Goal: Transaction & Acquisition: Purchase product/service

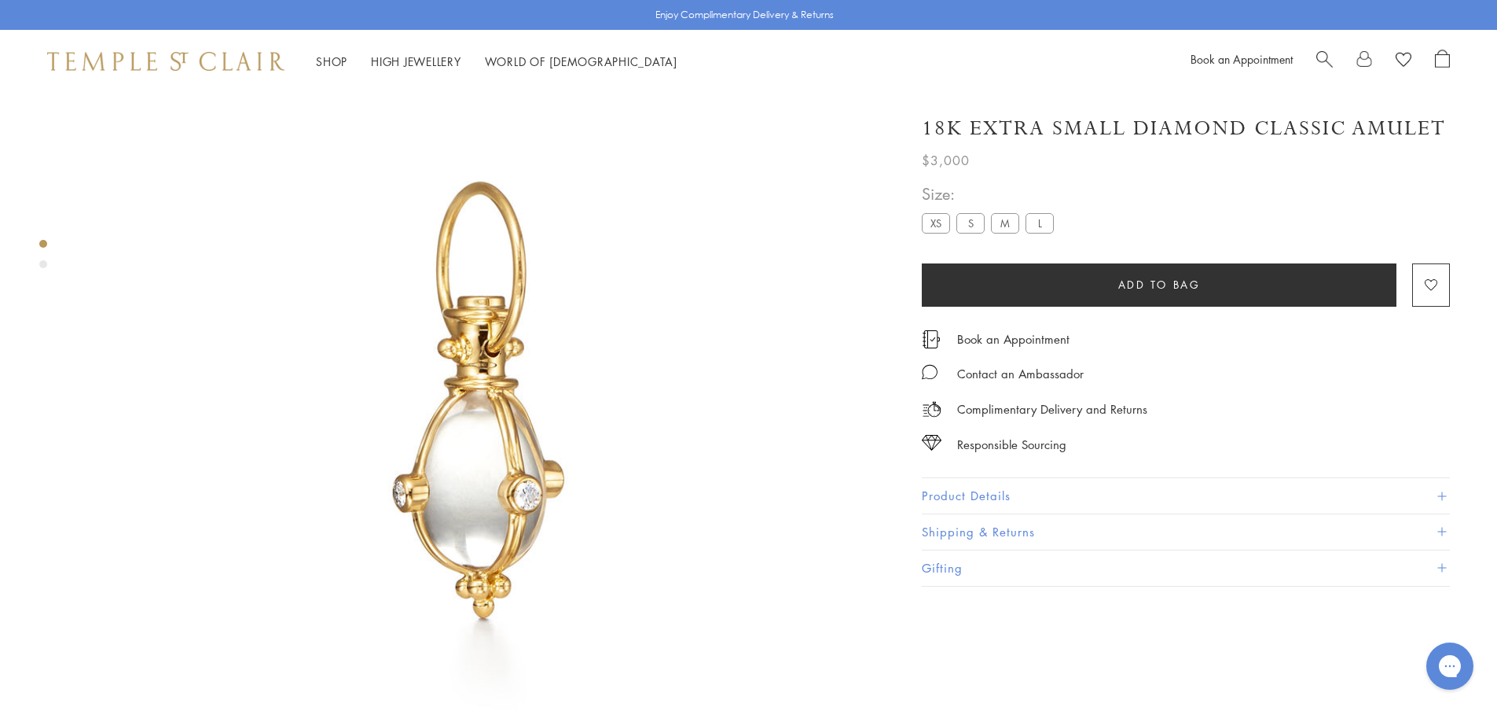
click at [978, 221] on label "S" at bounding box center [971, 223] width 28 height 20
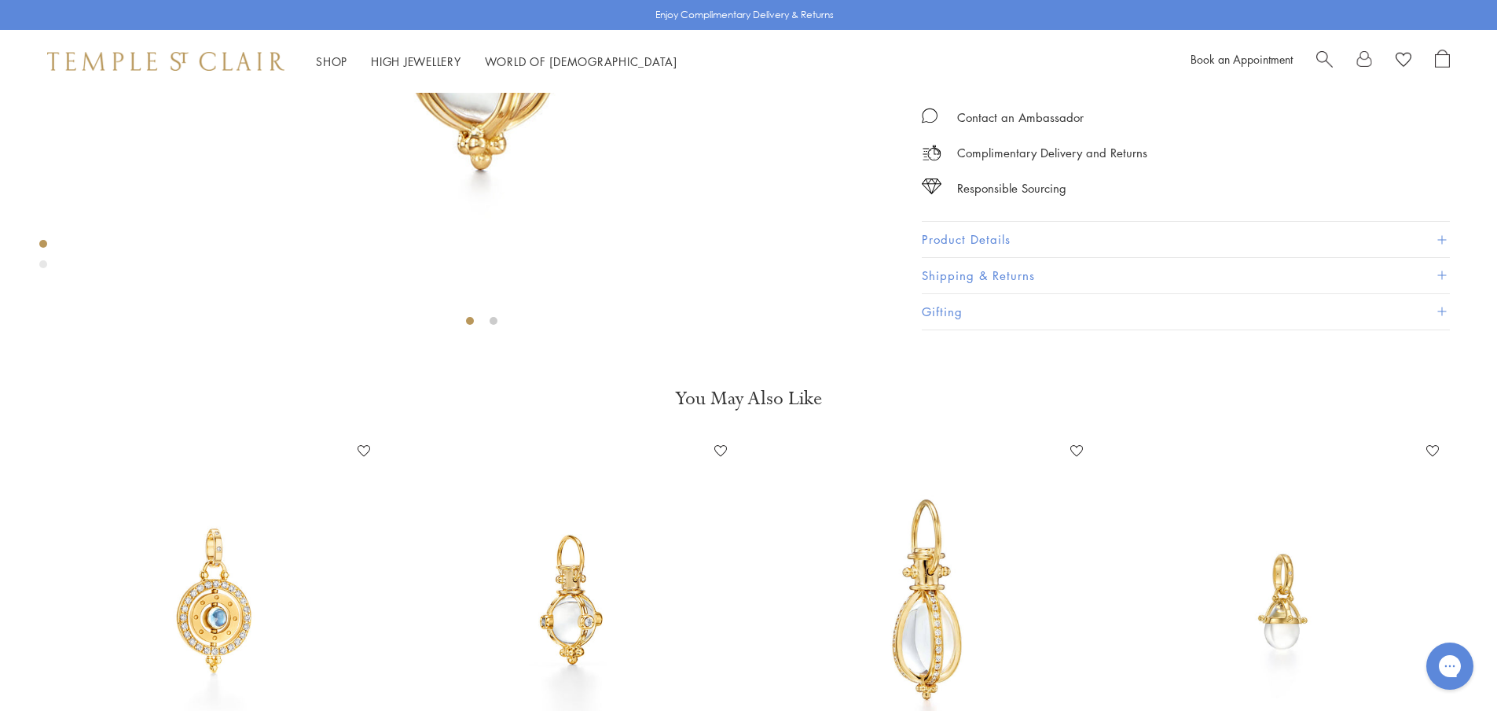
scroll to position [250, 0]
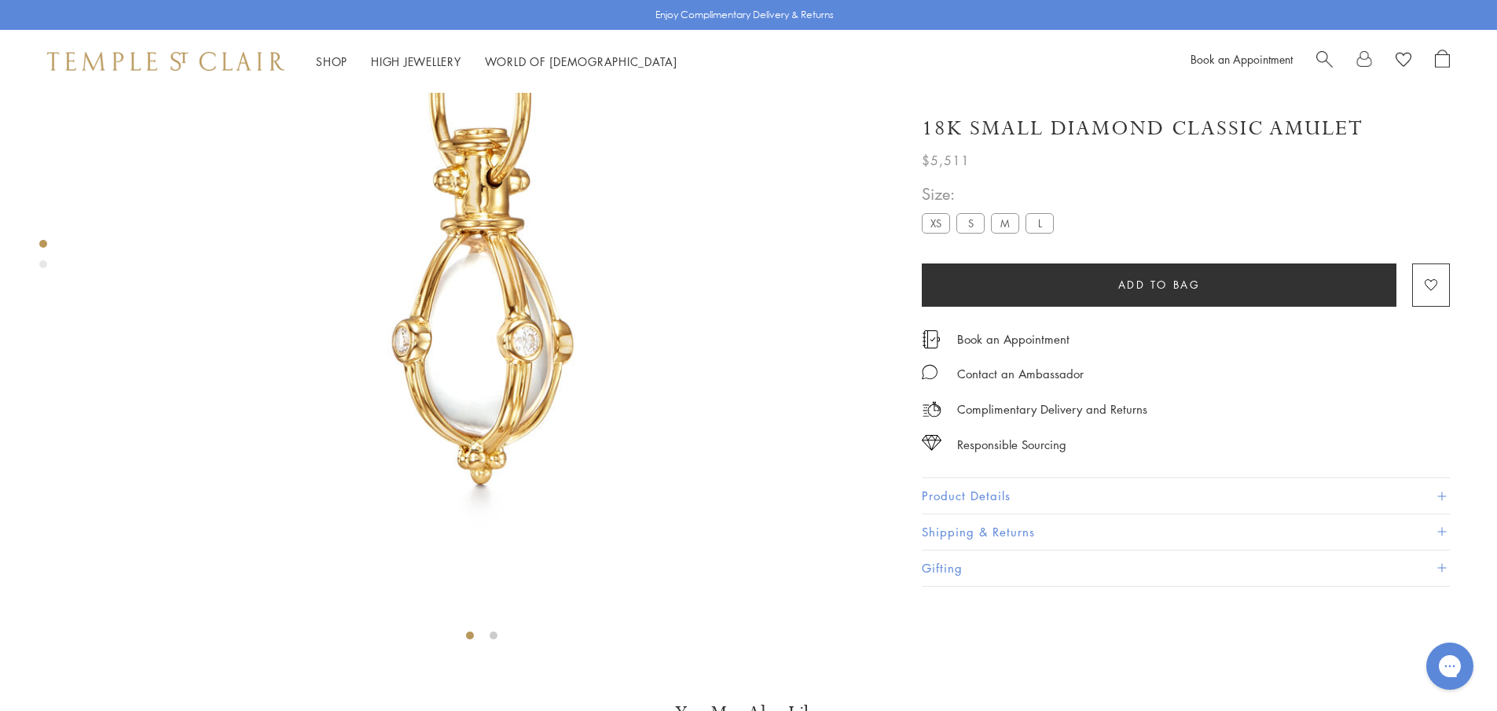
click at [1208, 284] on button "Add to bag" at bounding box center [1159, 284] width 475 height 43
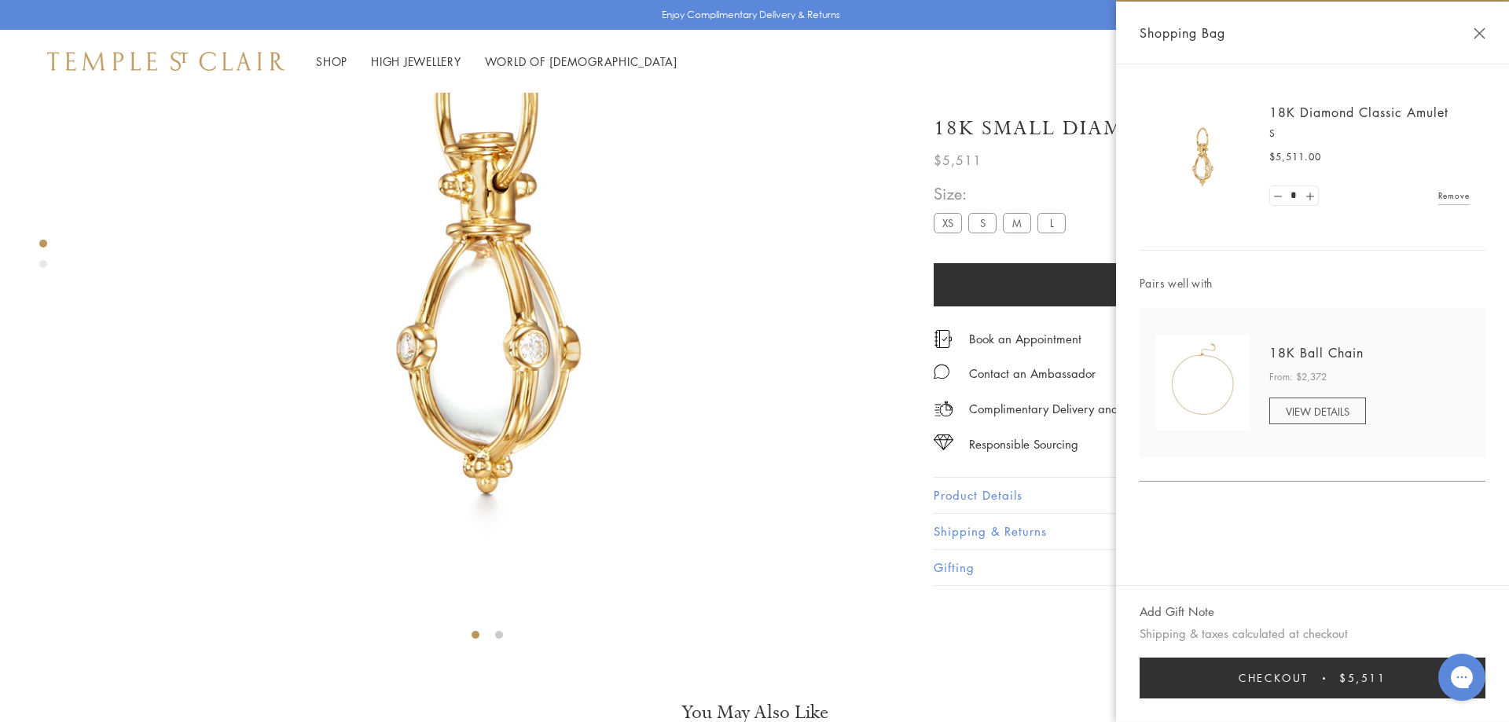
click at [1480, 32] on button "Close Shopping Bag" at bounding box center [1480, 34] width 12 height 12
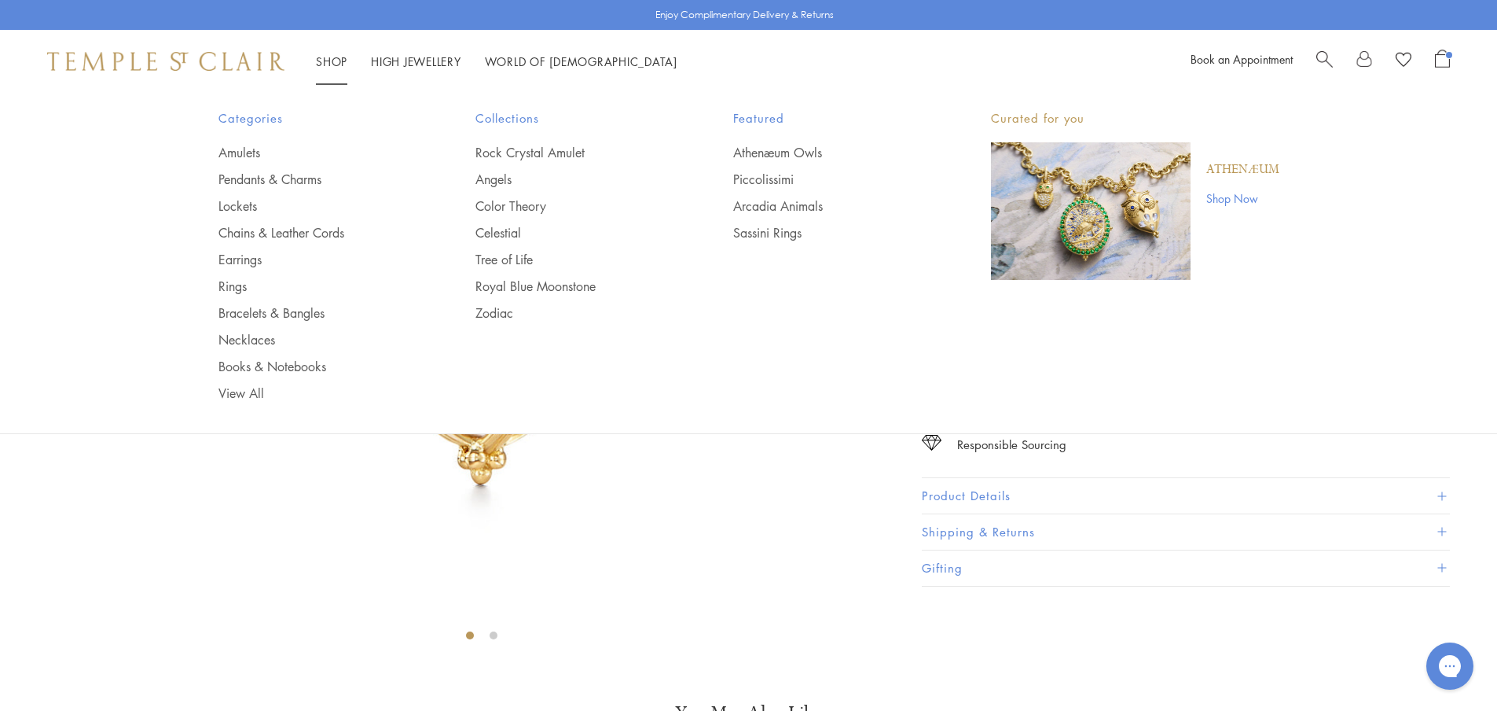
click at [332, 63] on link "Shop Shop" at bounding box center [331, 61] width 31 height 16
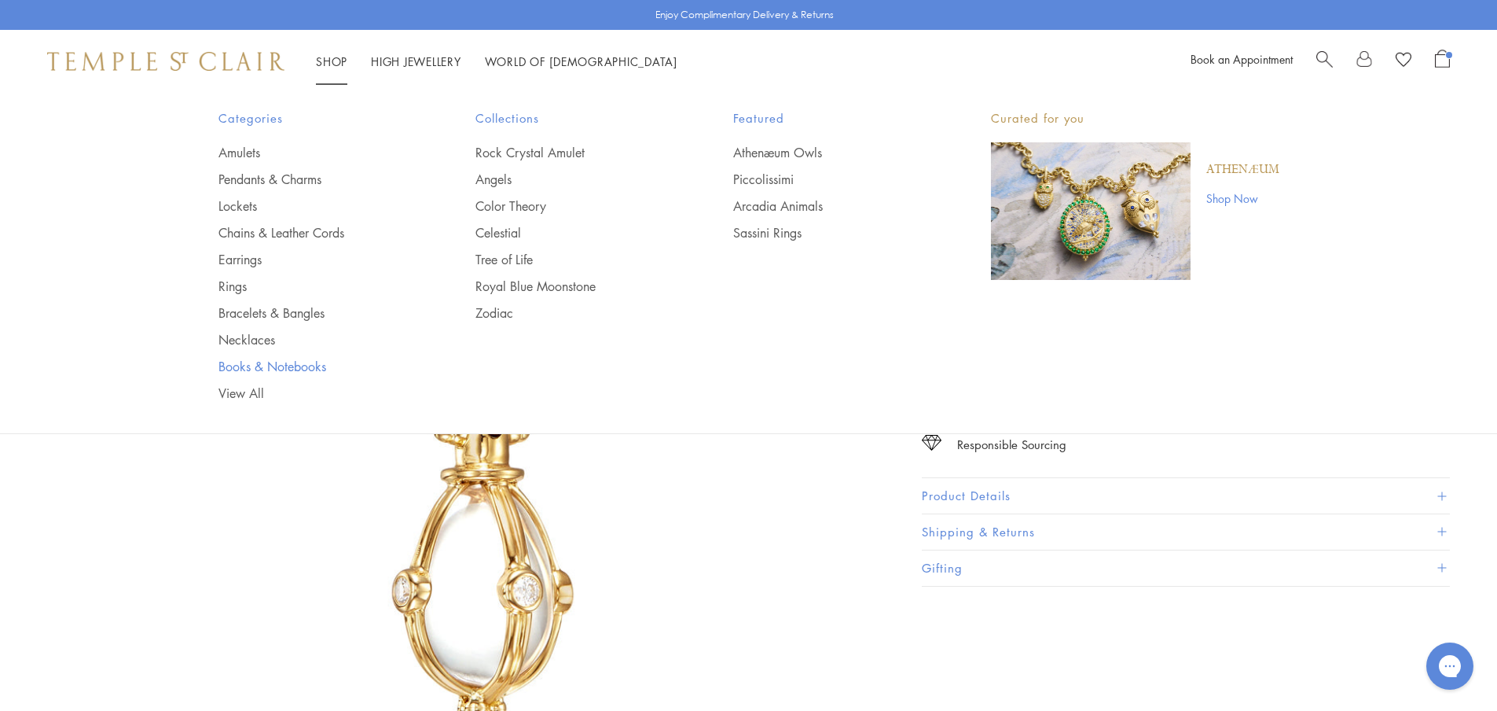
click at [238, 363] on link "Books & Notebooks" at bounding box center [316, 366] width 195 height 17
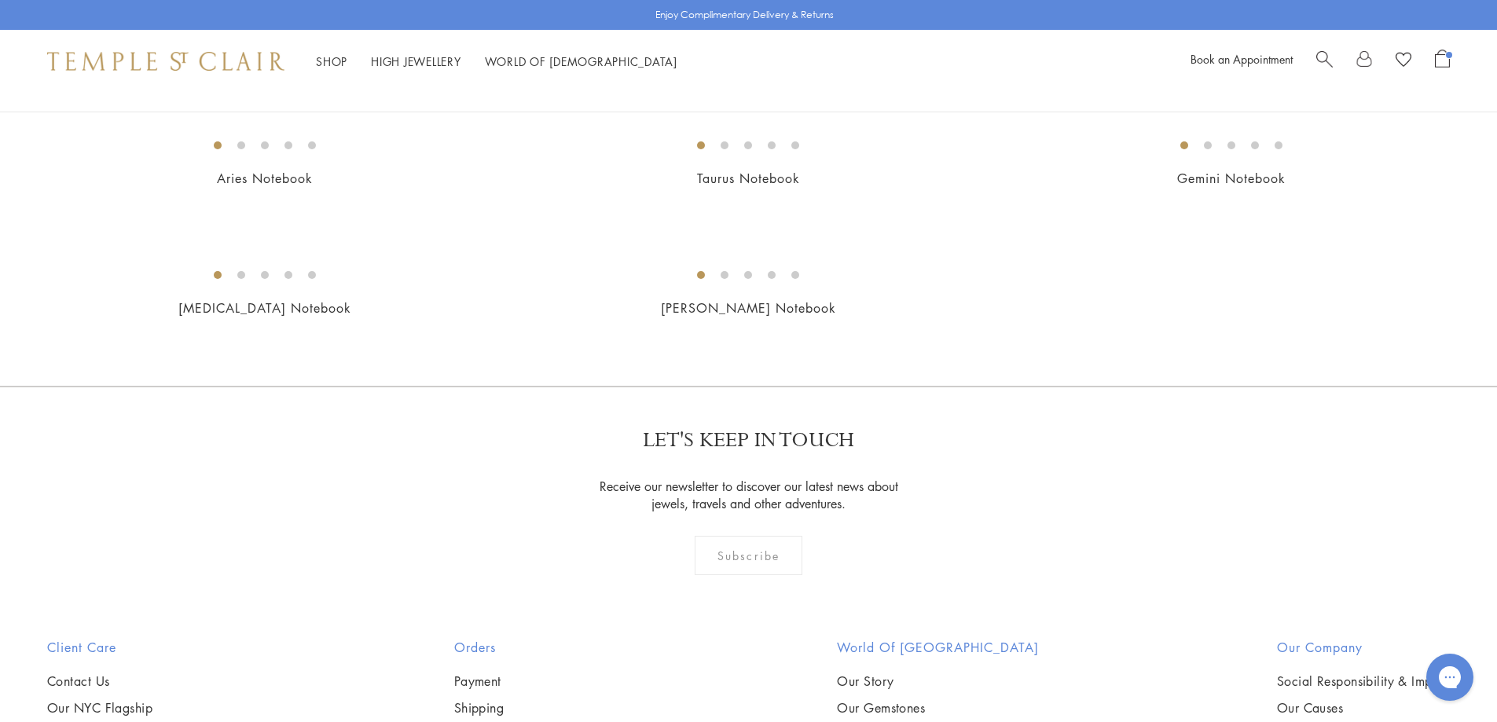
scroll to position [786, 0]
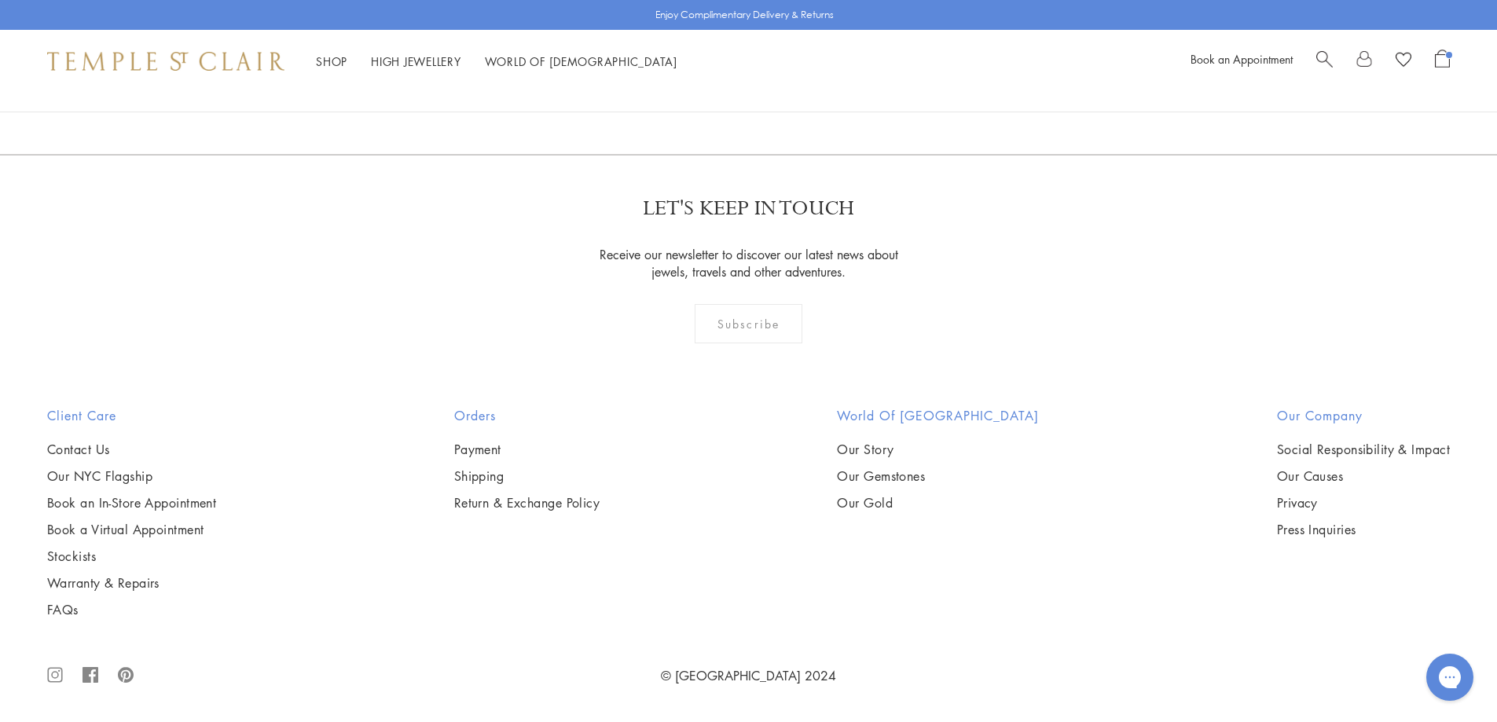
click at [0, 0] on img at bounding box center [0, 0] width 0 height 0
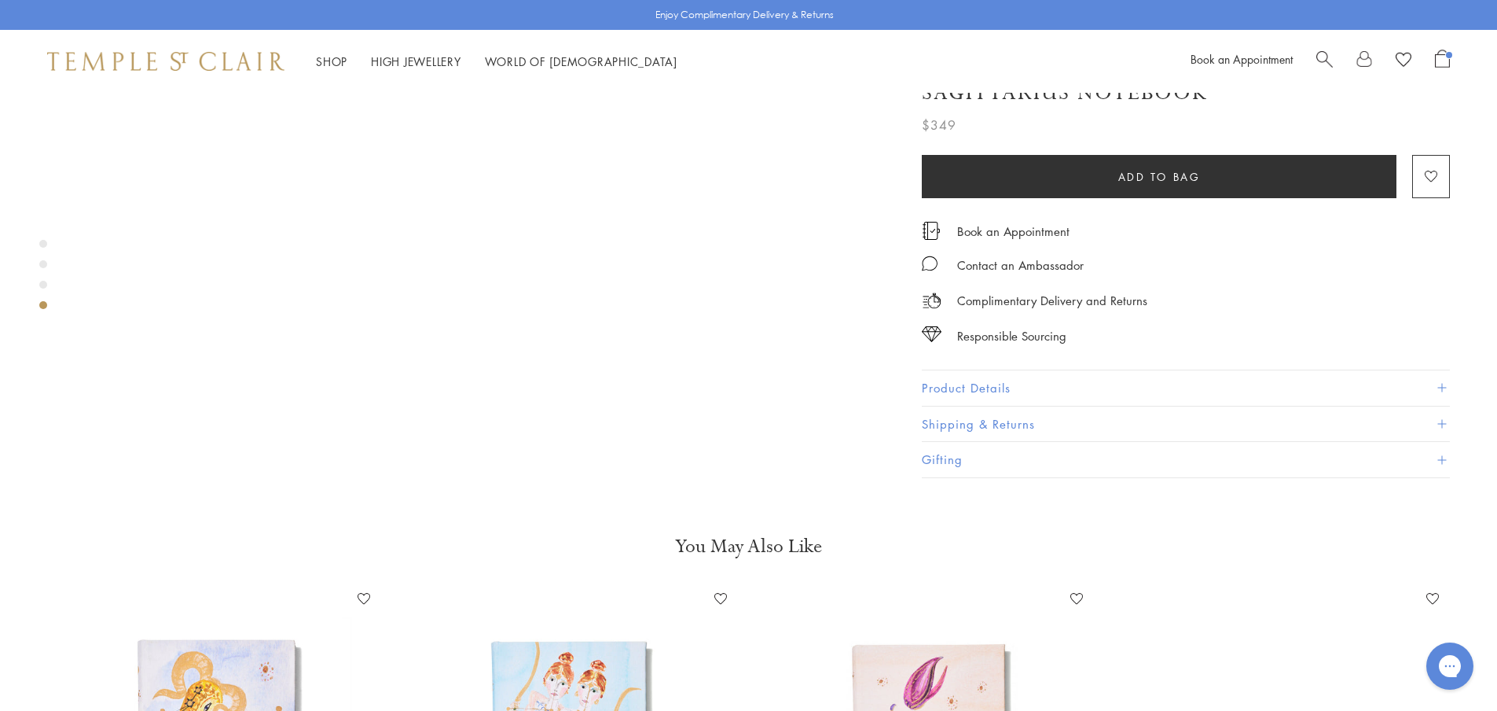
scroll to position [2672, 0]
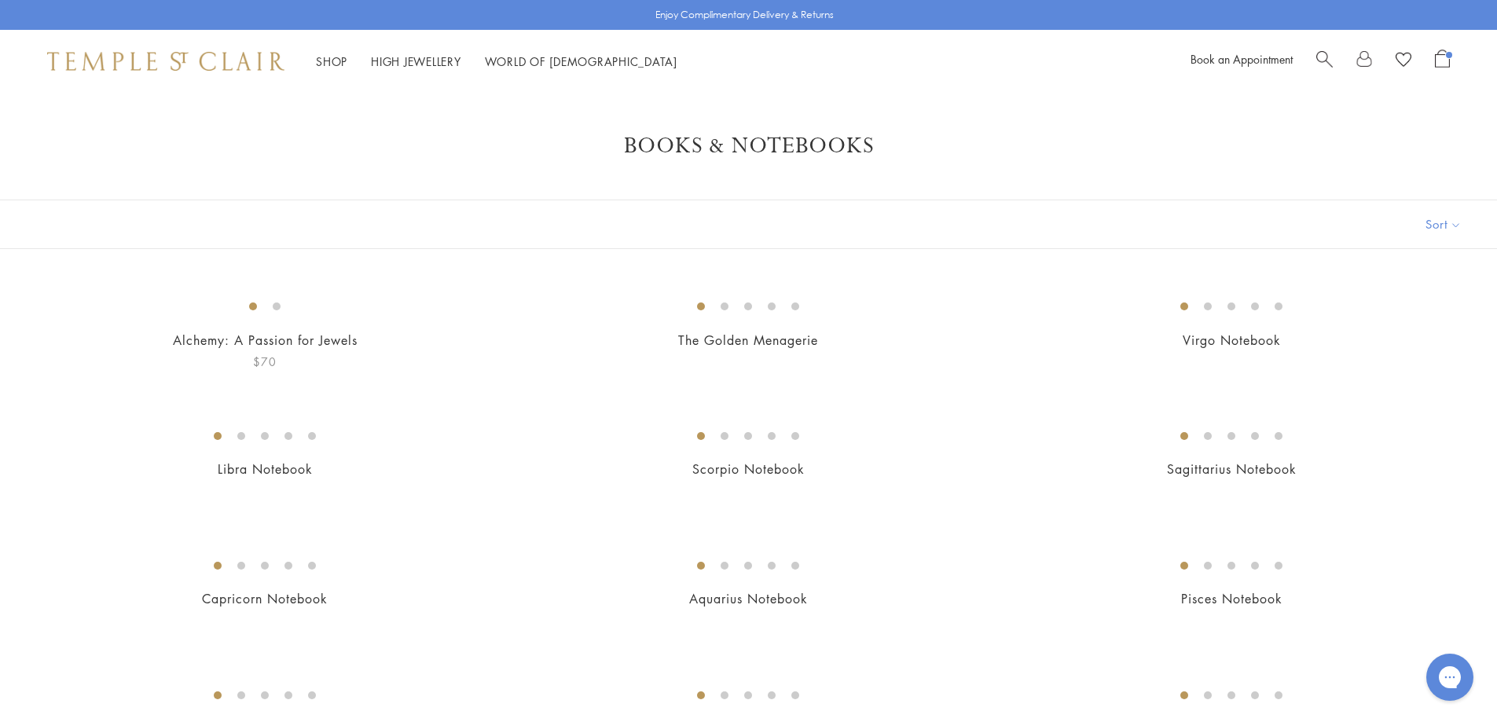
click at [0, 0] on img at bounding box center [0, 0] width 0 height 0
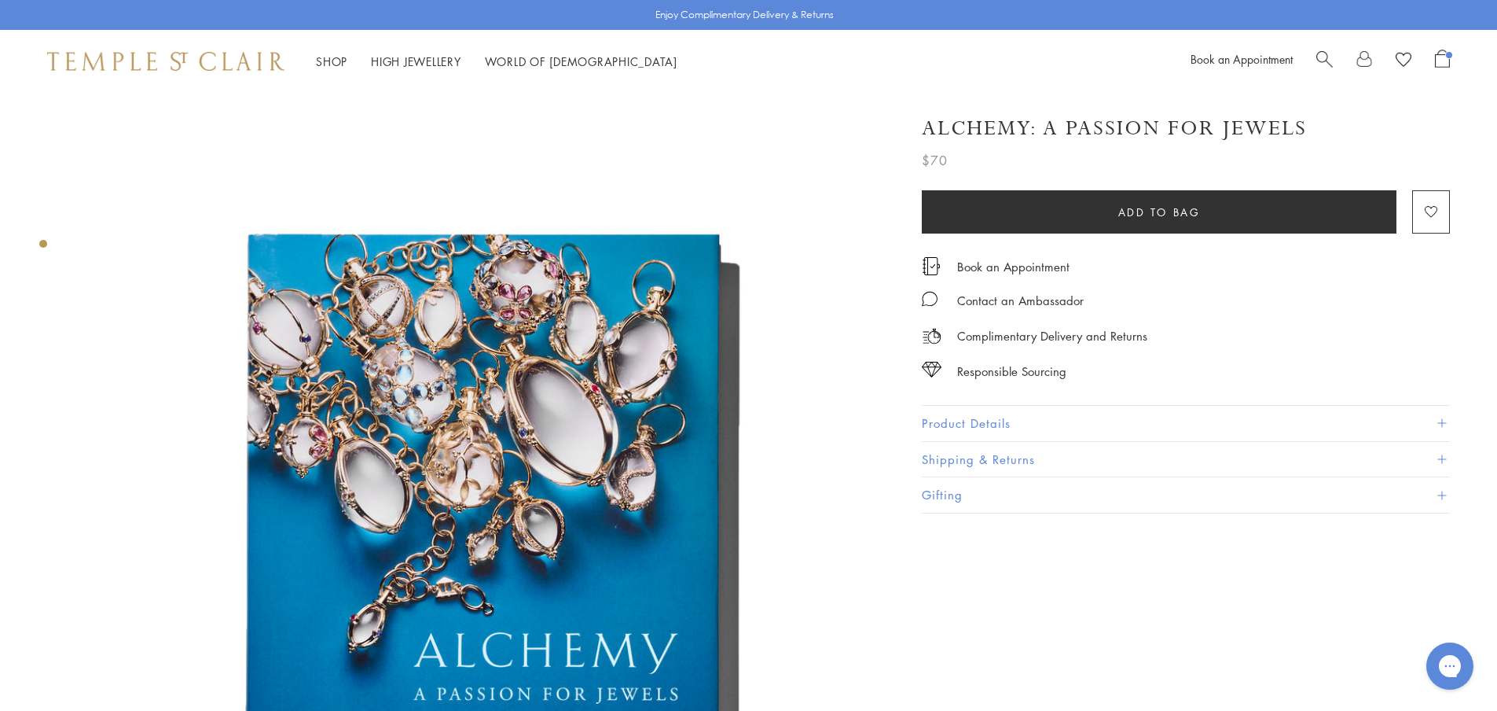
scroll to position [236, 0]
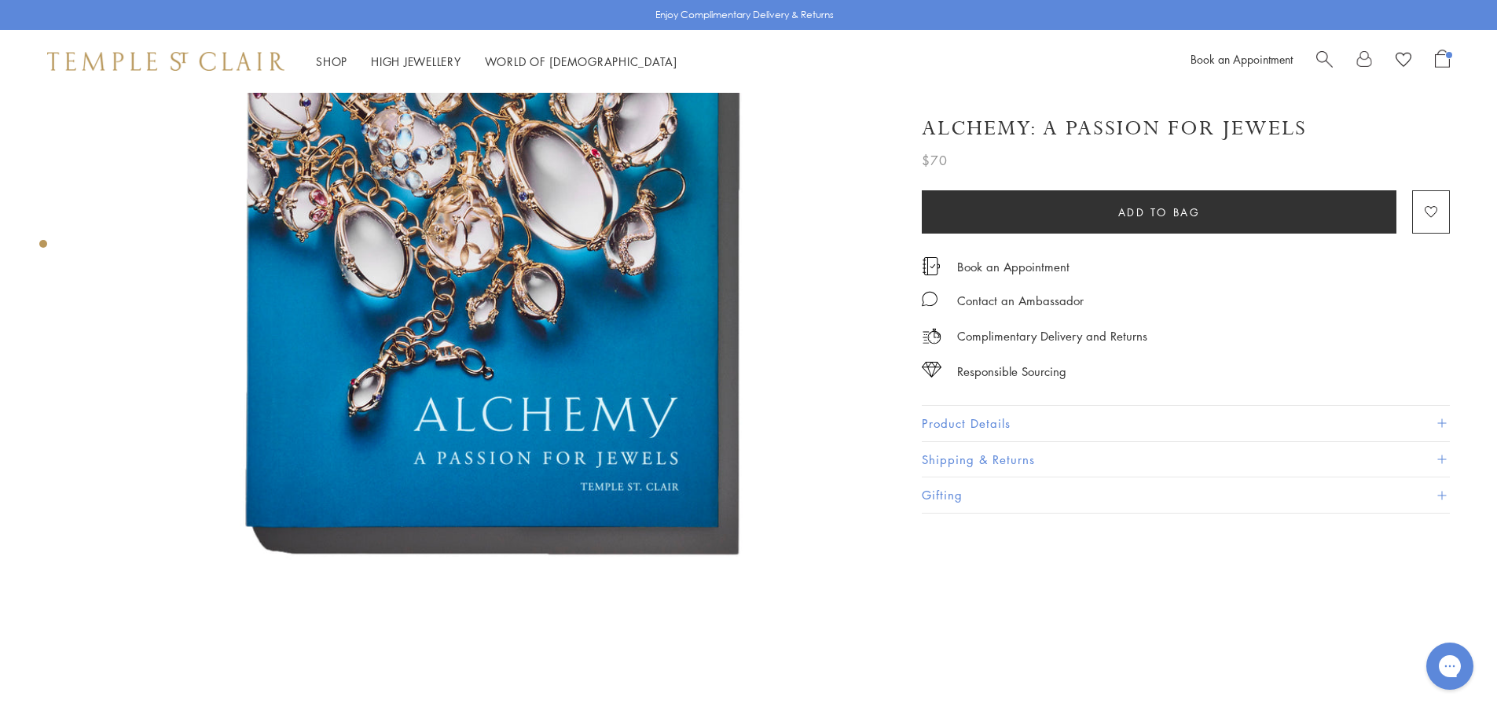
click at [996, 419] on button "Product Details" at bounding box center [1186, 423] width 528 height 35
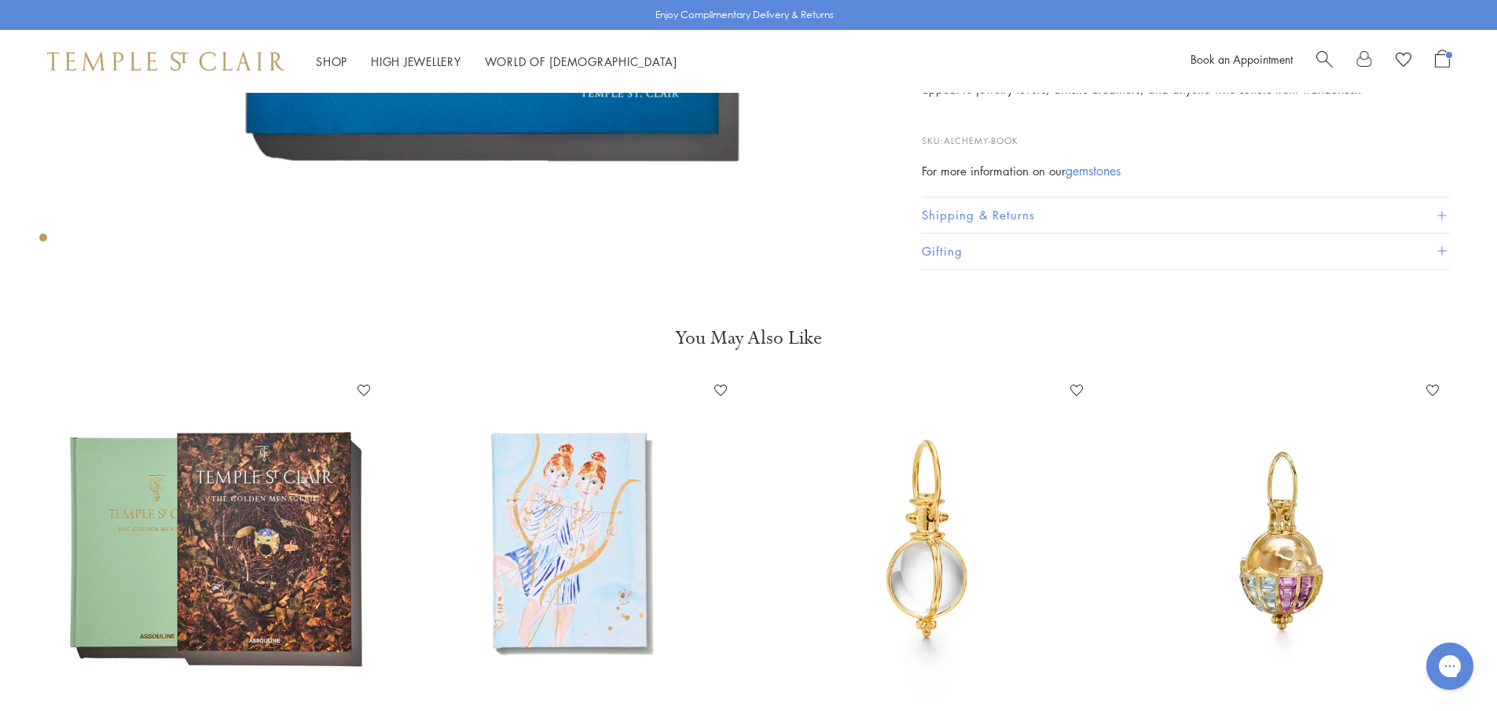
scroll to position [865, 0]
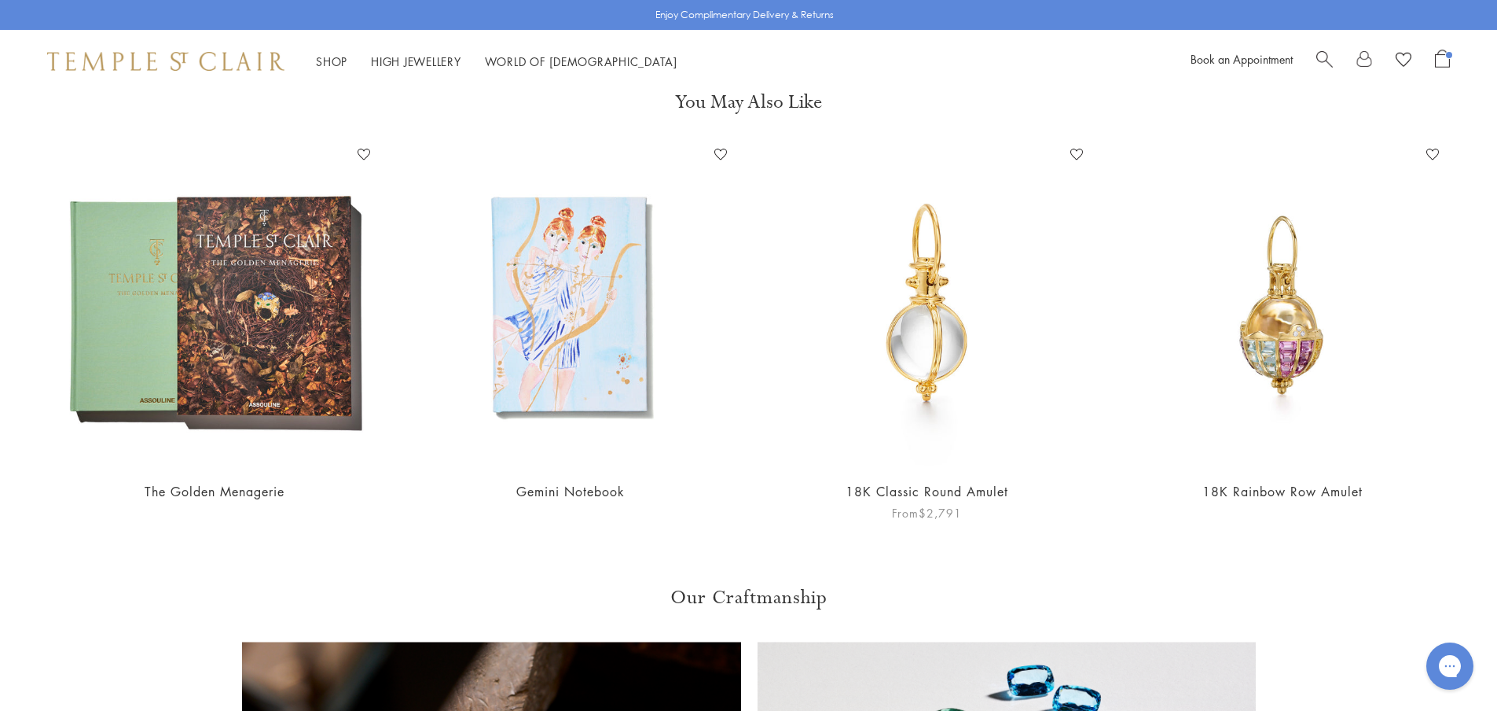
click at [905, 350] on img at bounding box center [927, 304] width 325 height 325
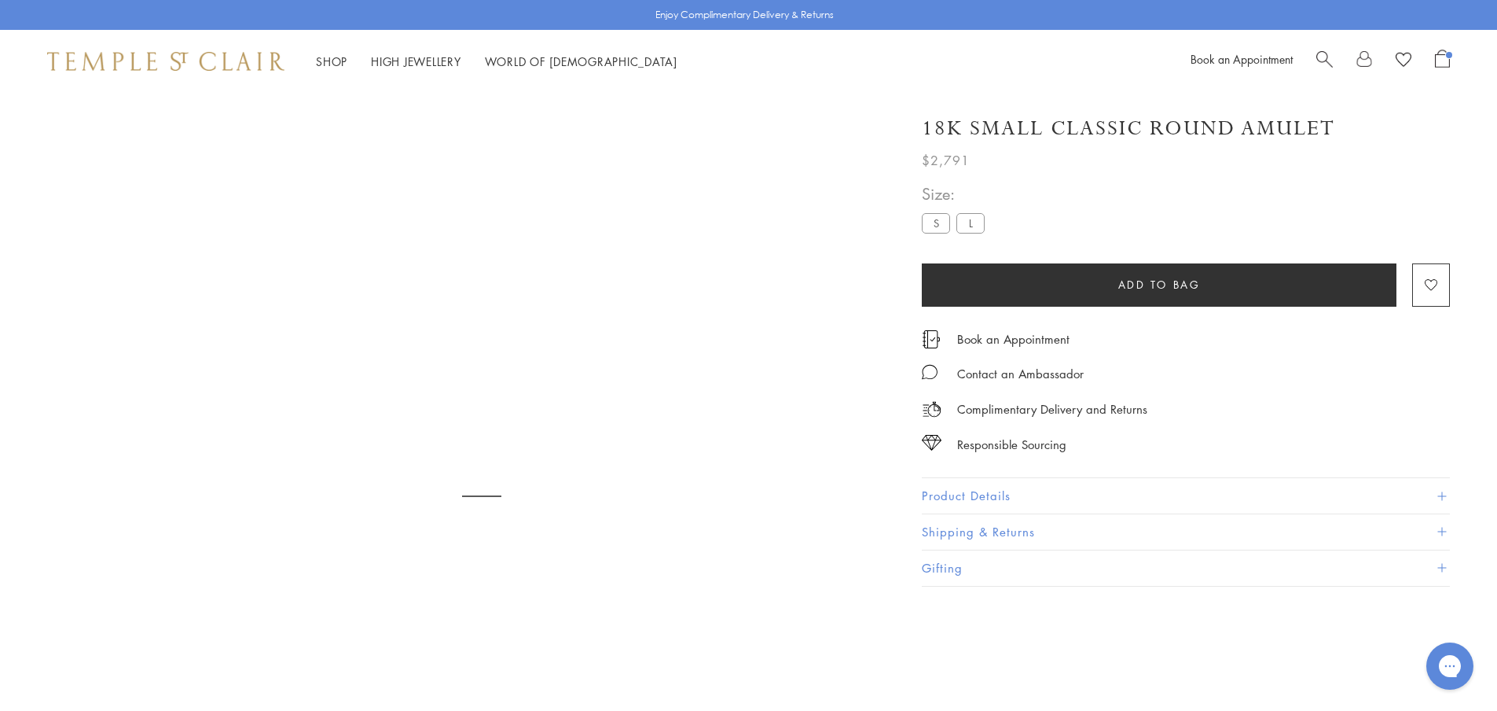
scroll to position [93, 0]
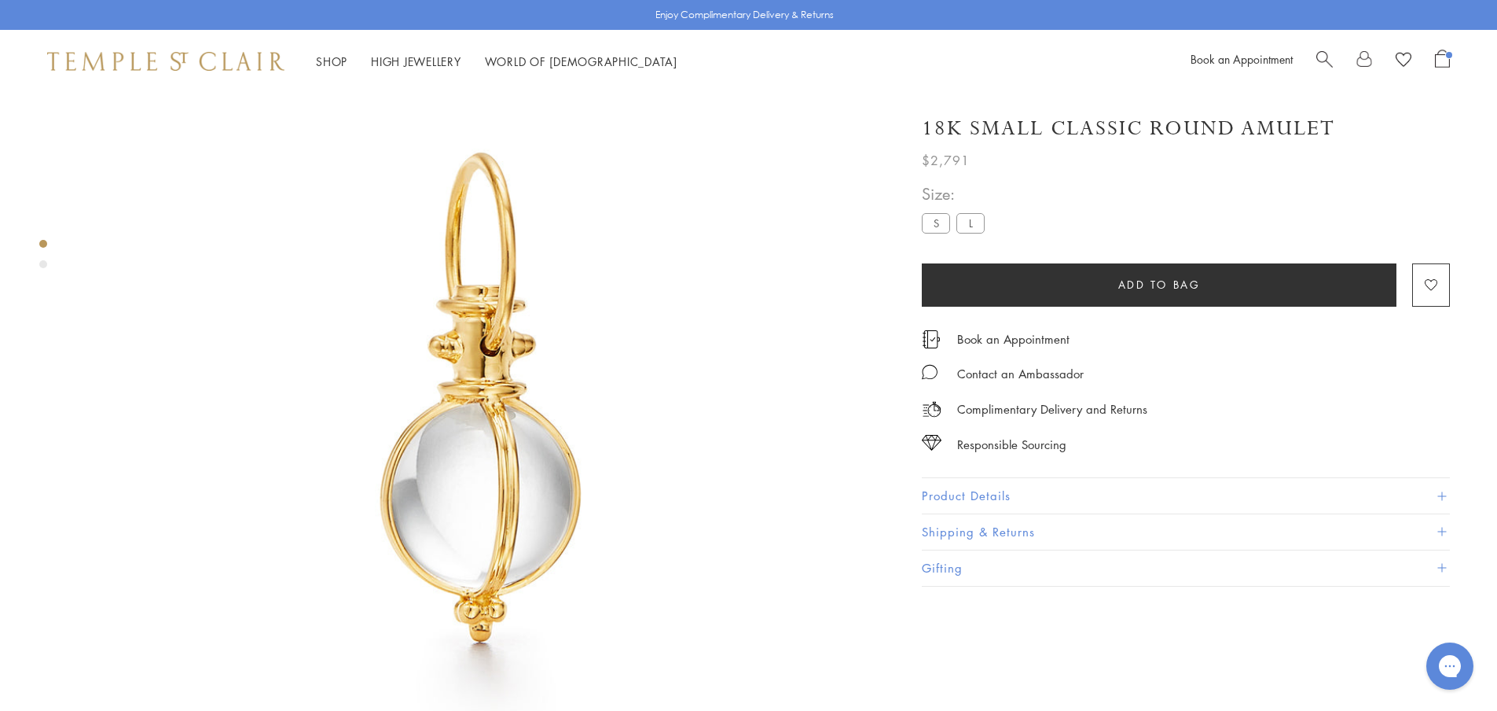
click at [970, 223] on label "L" at bounding box center [971, 223] width 28 height 20
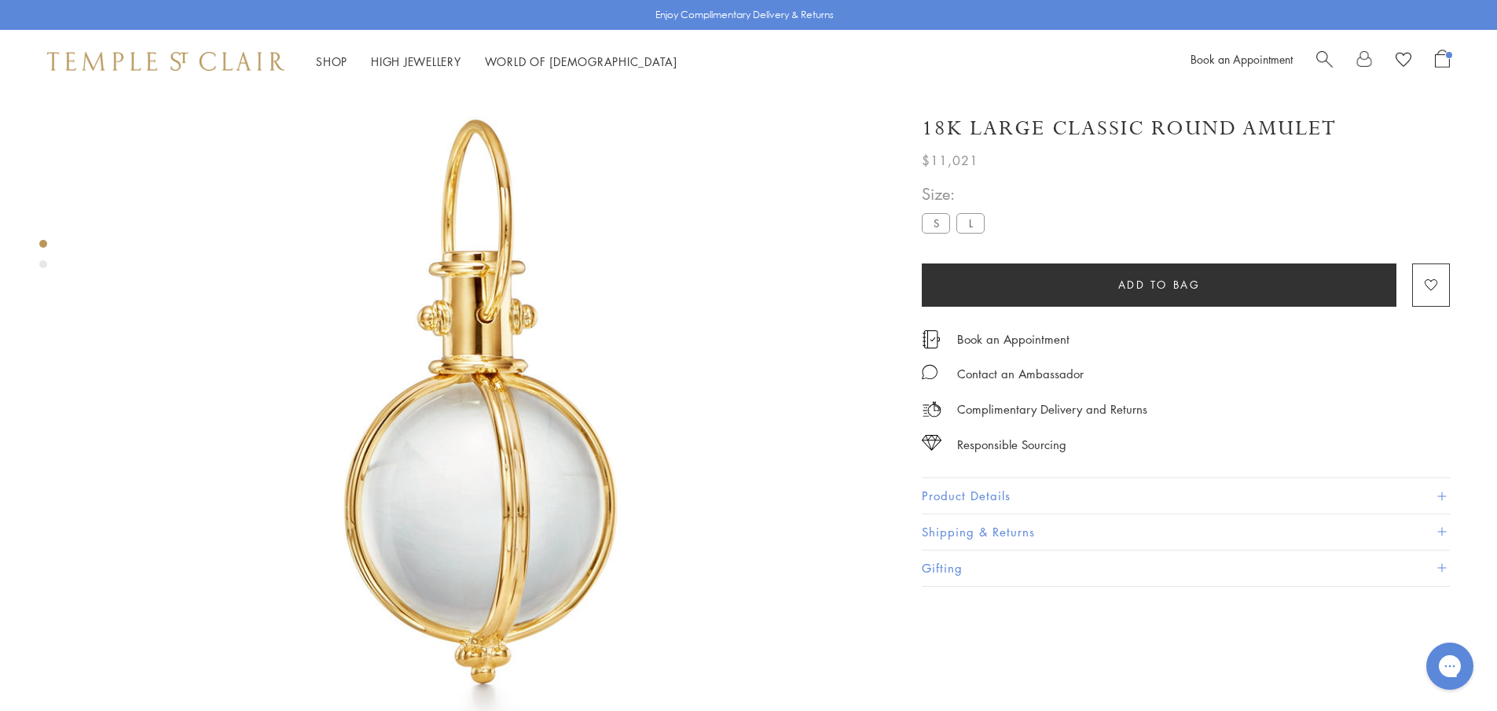
click at [939, 212] on div "Size: S L" at bounding box center [956, 209] width 69 height 56
click at [937, 226] on label "S" at bounding box center [936, 223] width 28 height 20
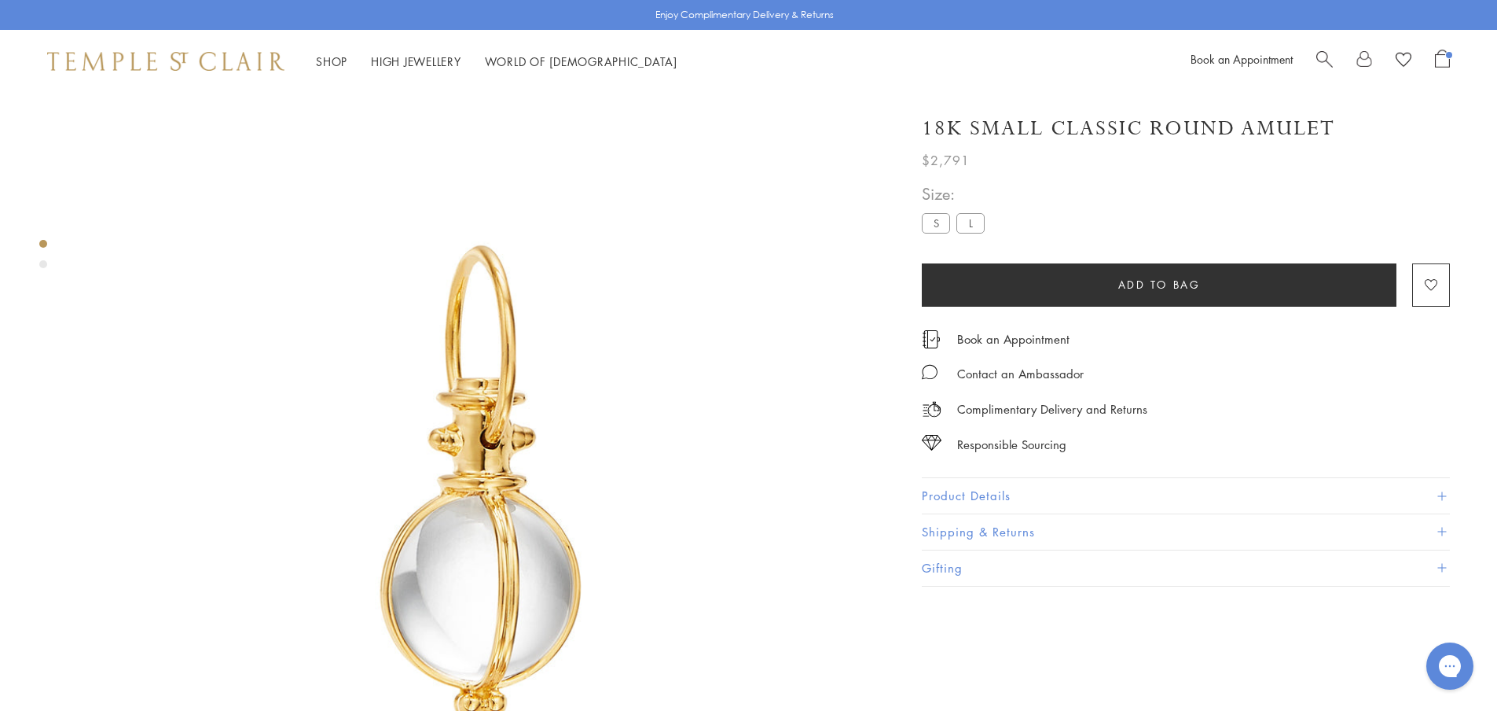
scroll to position [79, 0]
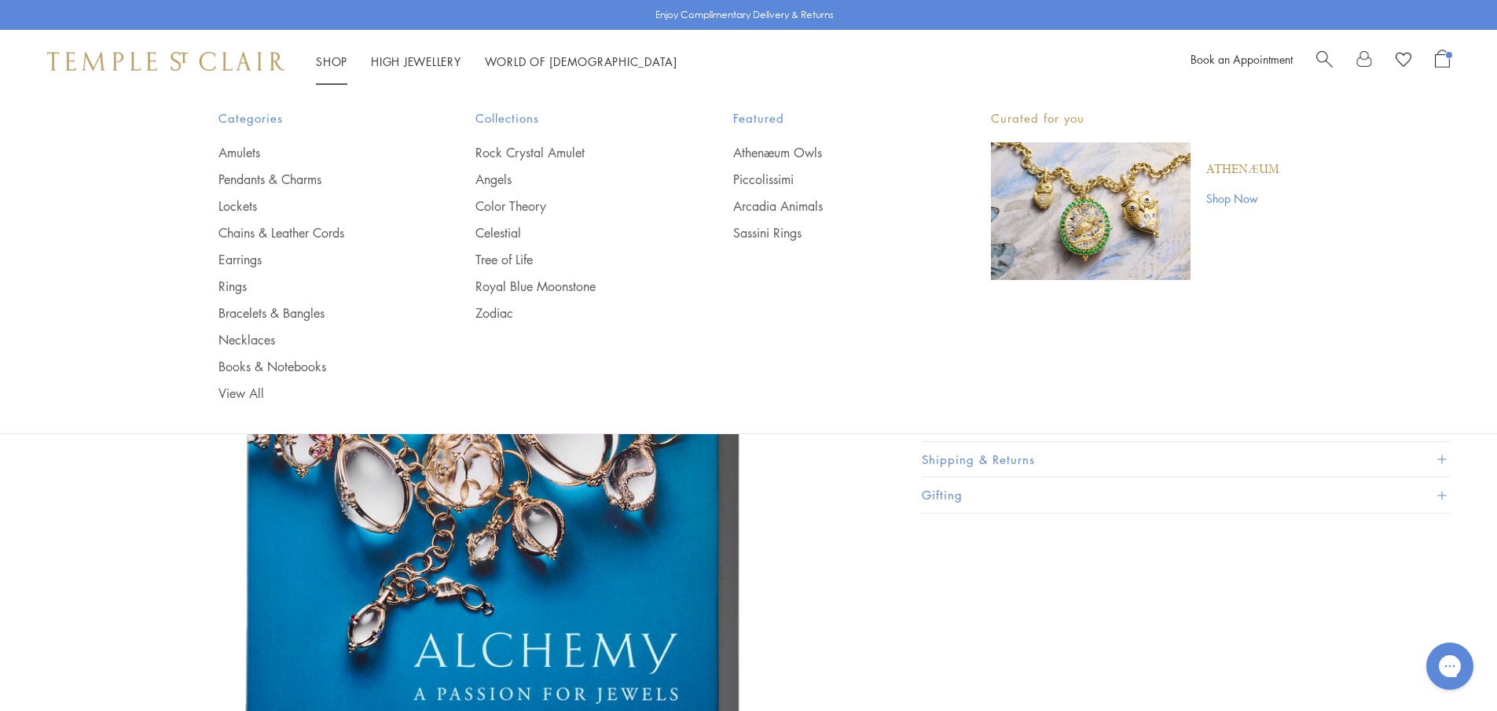
click at [325, 61] on link "Shop Shop" at bounding box center [331, 61] width 31 height 16
click at [344, 230] on link "Chains & Leather Cords" at bounding box center [316, 232] width 195 height 17
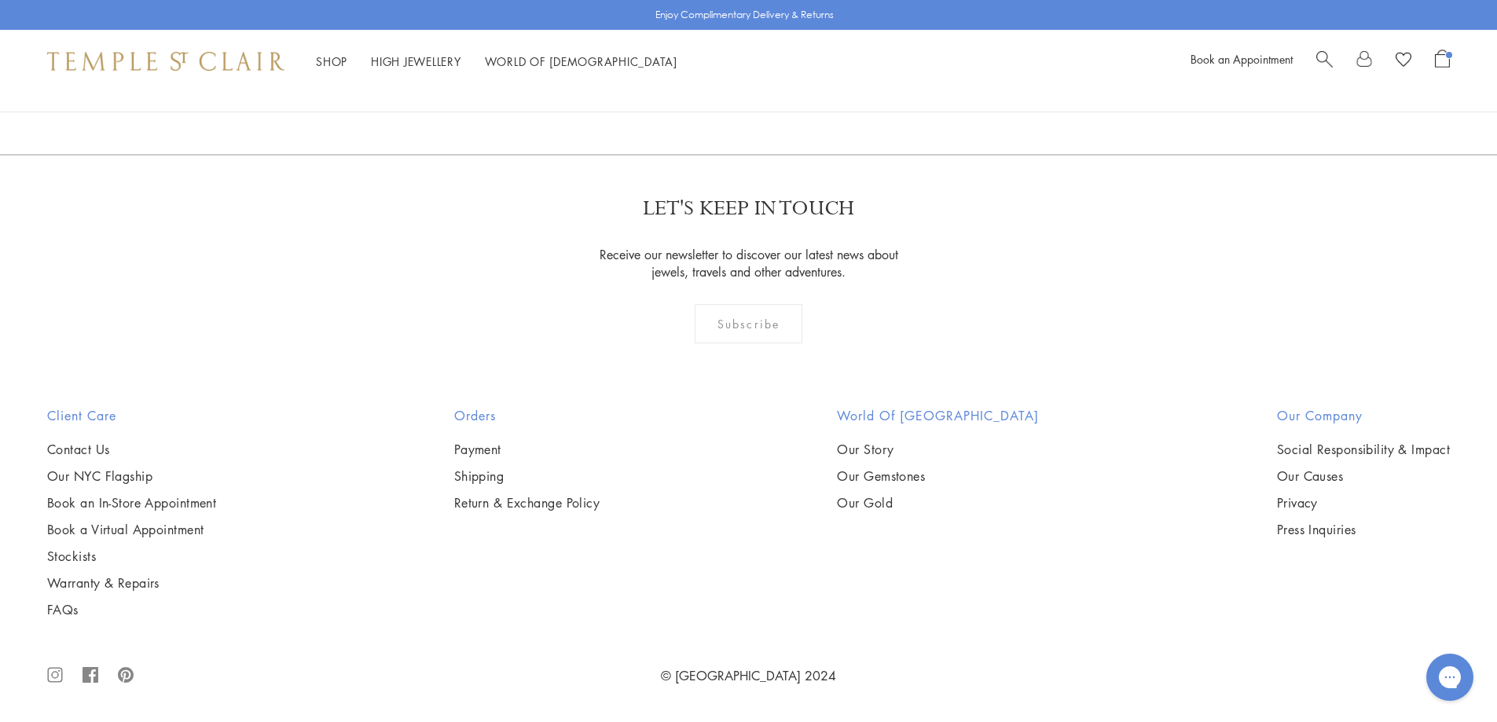
scroll to position [4009, 0]
click at [0, 0] on img at bounding box center [0, 0] width 0 height 0
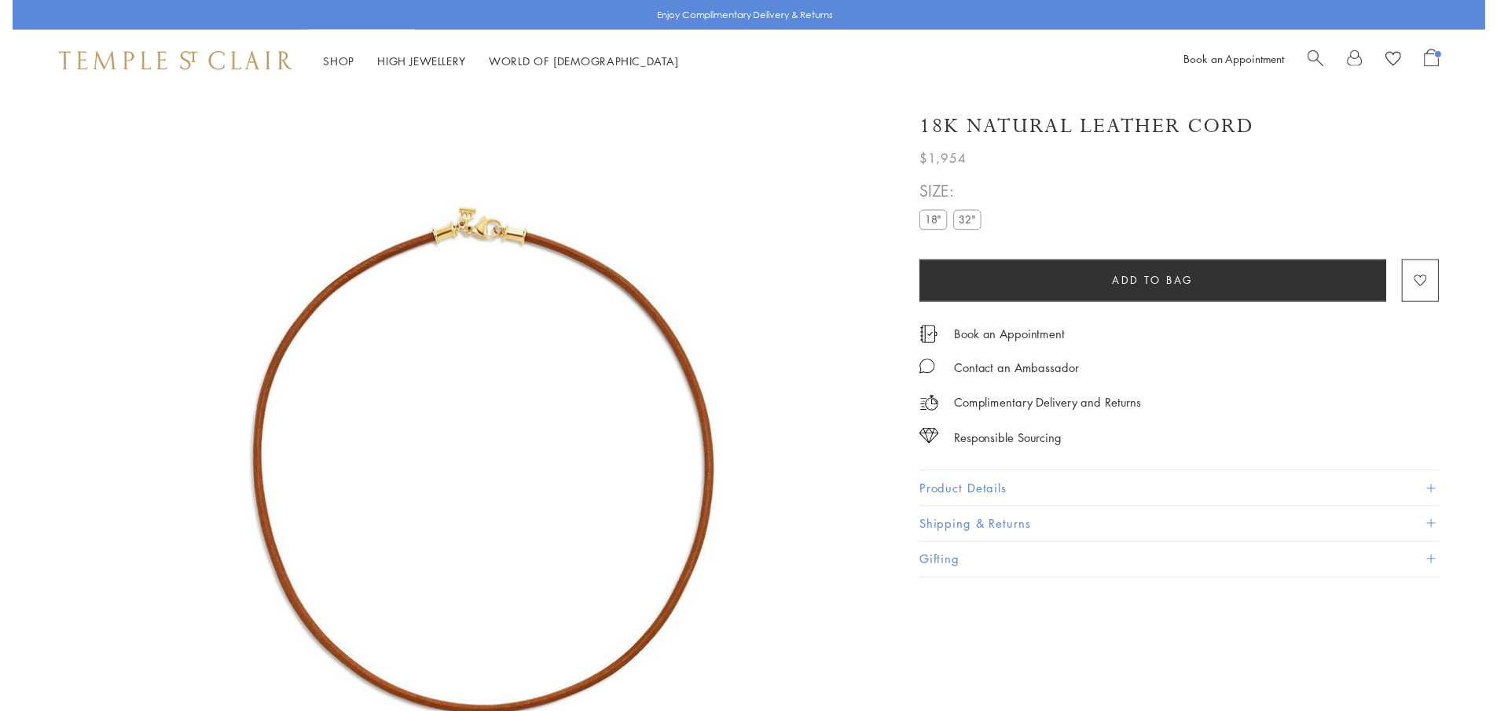
scroll to position [93, 0]
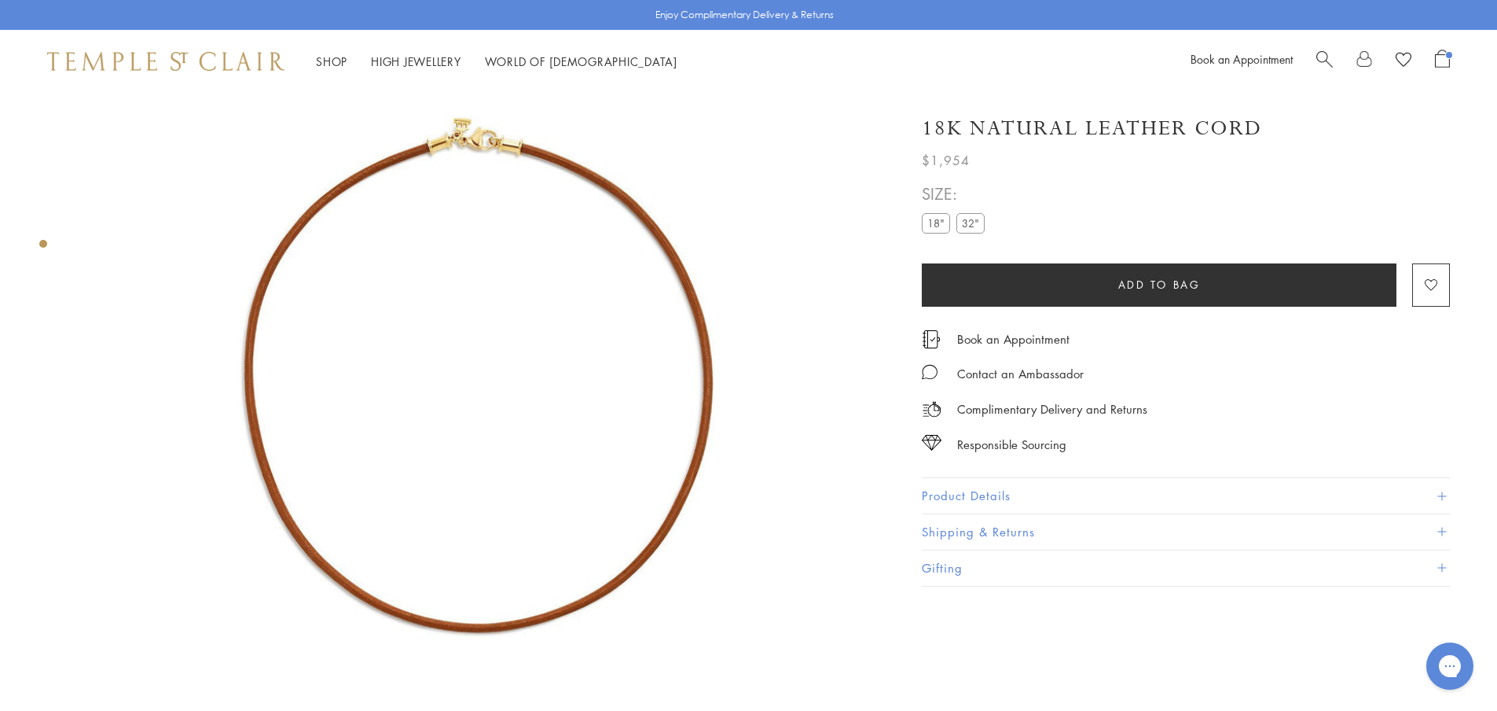
click at [974, 217] on label "32"" at bounding box center [971, 223] width 28 height 20
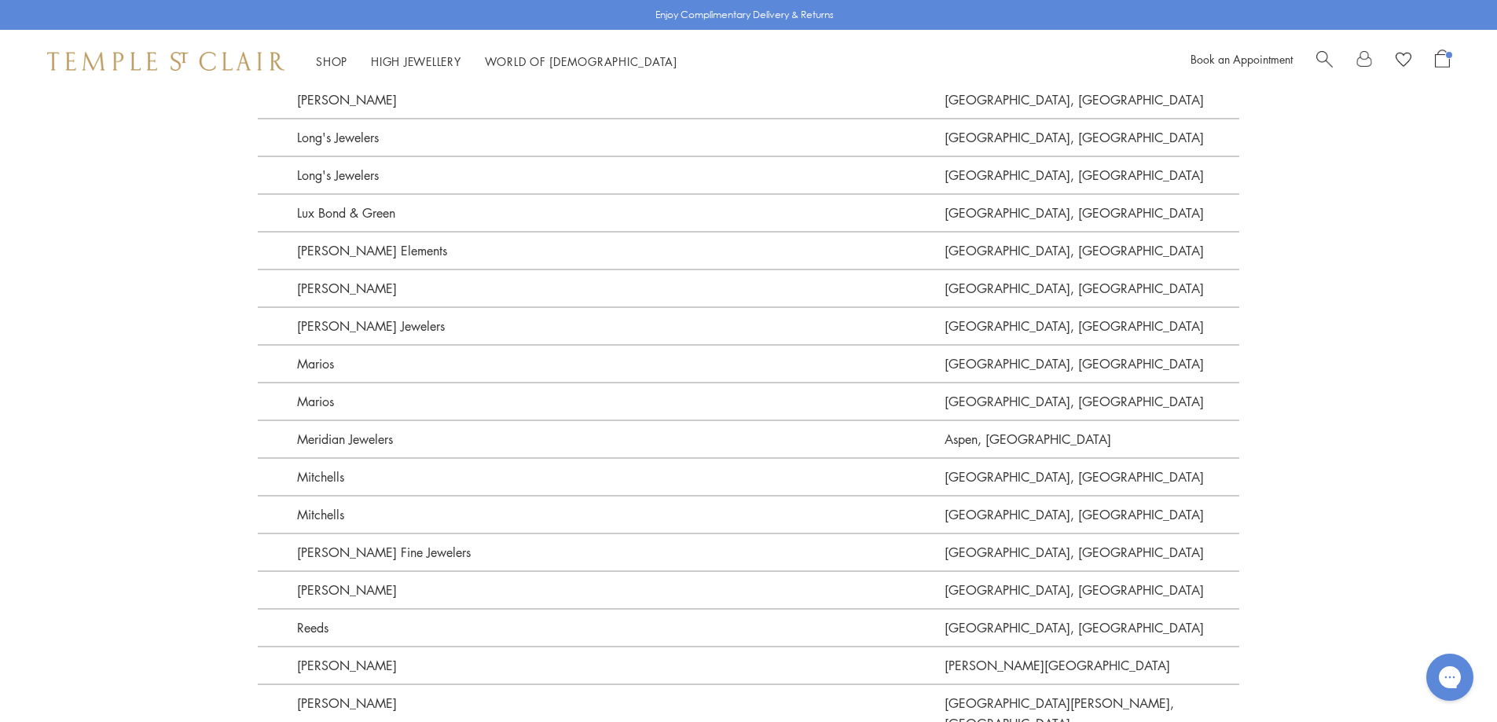
scroll to position [2594, 0]
